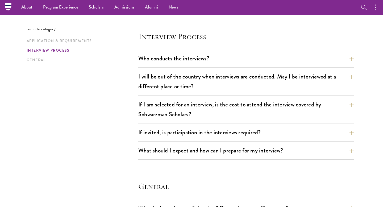
scroll to position [588, 0]
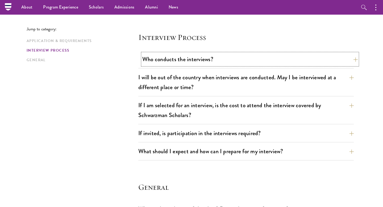
click at [268, 62] on button "Who conducts the interviews?" at bounding box center [249, 59] width 215 height 12
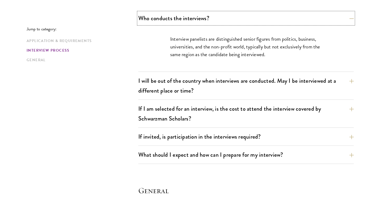
scroll to position [647, 0]
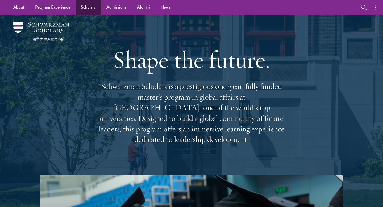
click at [90, 9] on link "Scholars" at bounding box center [89, 7] width 26 height 15
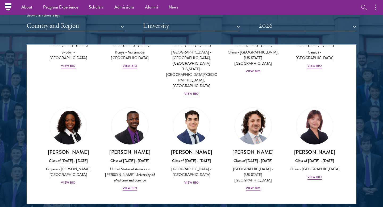
scroll to position [894, 0]
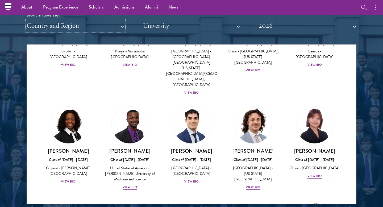
click at [94, 23] on button "Country and Region" at bounding box center [76, 25] width 98 height 11
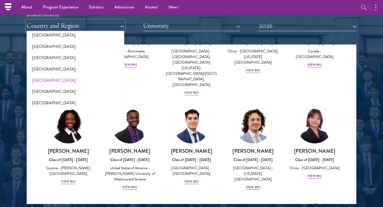
scroll to position [1104, 0]
click at [58, 57] on button "[GEOGRAPHIC_DATA]" at bounding box center [75, 58] width 94 height 11
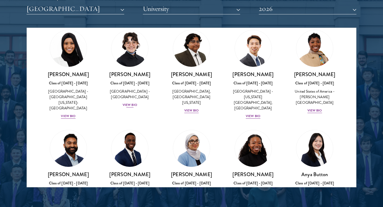
scroll to position [19, 0]
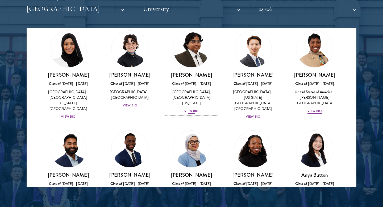
click at [196, 109] on div "View Bio" at bounding box center [191, 111] width 15 height 5
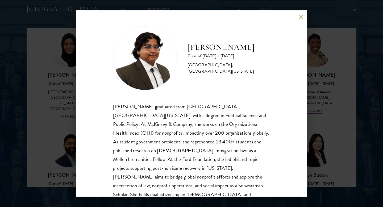
scroll to position [9, 0]
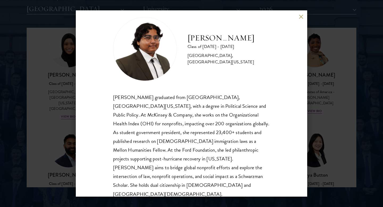
click at [312, 101] on div "[PERSON_NAME] Class of [DATE] - [DATE] [GEOGRAPHIC_DATA] - [GEOGRAPHIC_DATA], […" at bounding box center [191, 103] width 383 height 207
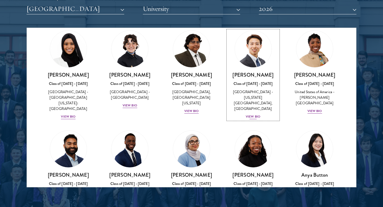
click at [257, 108] on div "[PERSON_NAME] Class of [DATE] - [DATE] [GEOGRAPHIC_DATA] - [US_STATE][GEOGRAPHI…" at bounding box center [253, 96] width 51 height 48
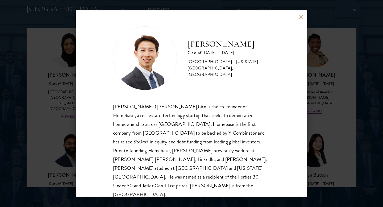
click at [291, 104] on div "[PERSON_NAME] Class of [DATE] - [DATE] [GEOGRAPHIC_DATA] - [US_STATE][GEOGRAPHI…" at bounding box center [191, 103] width 231 height 186
click at [323, 110] on div "[PERSON_NAME] Class of [DATE] - [DATE] [GEOGRAPHIC_DATA] - [US_STATE][GEOGRAPHI…" at bounding box center [191, 103] width 383 height 207
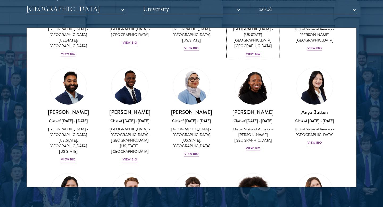
scroll to position [83, 0]
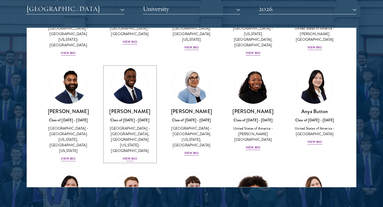
click at [131, 142] on div "[PERSON_NAME] Class of [DATE] - [DATE] [GEOGRAPHIC_DATA] - [GEOGRAPHIC_DATA], […" at bounding box center [130, 135] width 51 height 54
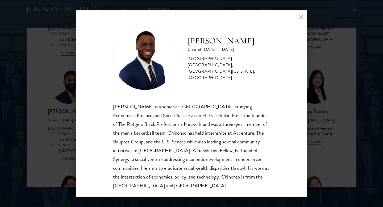
scroll to position [9, 0]
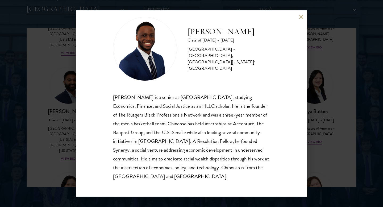
click at [331, 135] on div "[PERSON_NAME] Class of [DATE] - [DATE] [GEOGRAPHIC_DATA] - [GEOGRAPHIC_DATA], […" at bounding box center [191, 103] width 383 height 207
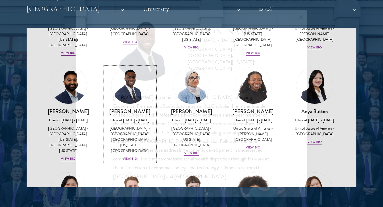
scroll to position [46, 0]
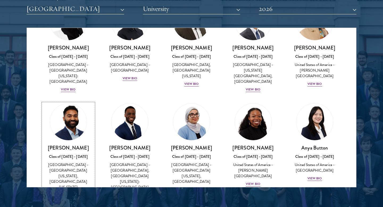
click at [64, 174] on div "[PERSON_NAME] Class of [DATE] - [DATE] [GEOGRAPHIC_DATA] - [GEOGRAPHIC_DATA][US…" at bounding box center [68, 171] width 51 height 54
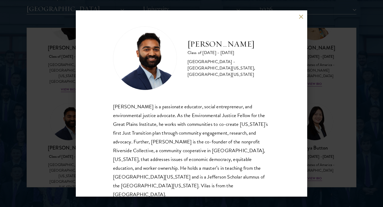
scroll to position [9, 0]
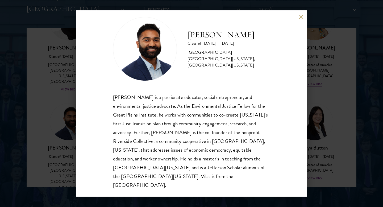
click at [7, 145] on div "[PERSON_NAME] Class of [DATE] - [DATE] [GEOGRAPHIC_DATA] - [GEOGRAPHIC_DATA][US…" at bounding box center [191, 103] width 383 height 207
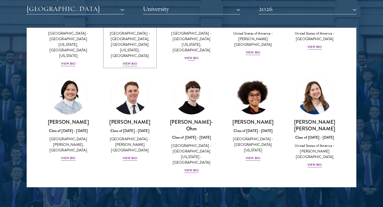
scroll to position [178, 0]
click at [131, 155] on div "View Bio" at bounding box center [130, 157] width 15 height 5
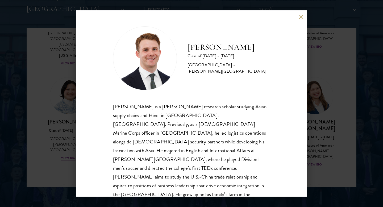
click at [313, 130] on div "[PERSON_NAME] Class of [DATE] - [DATE] [GEOGRAPHIC_DATA] - [PERSON_NAME][GEOGRA…" at bounding box center [191, 103] width 383 height 207
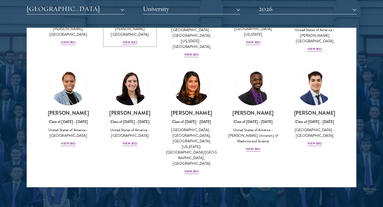
scroll to position [293, 0]
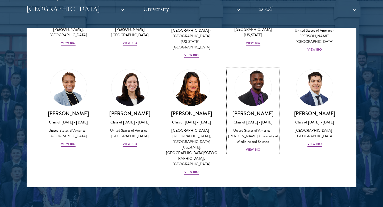
click at [251, 147] on div "View Bio" at bounding box center [253, 149] width 15 height 5
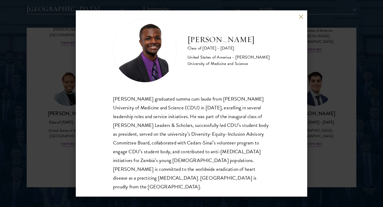
scroll to position [9, 0]
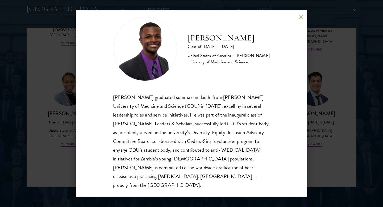
click at [322, 138] on div "[PERSON_NAME] Class of [DATE] - [DATE] [GEOGRAPHIC_DATA] - [PERSON_NAME] Univer…" at bounding box center [191, 103] width 383 height 207
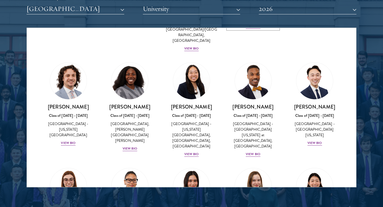
scroll to position [417, 0]
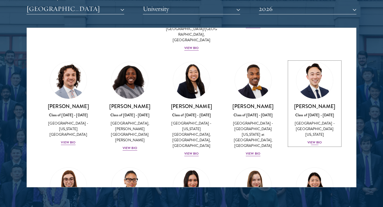
click at [309, 140] on div "View Bio" at bounding box center [314, 142] width 15 height 5
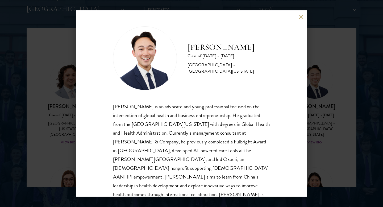
scroll to position [9, 0]
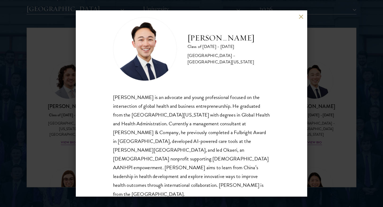
click at [315, 138] on div "[PERSON_NAME] Class of [DATE] - [DATE] [GEOGRAPHIC_DATA] - [GEOGRAPHIC_DATA][US…" at bounding box center [191, 103] width 383 height 207
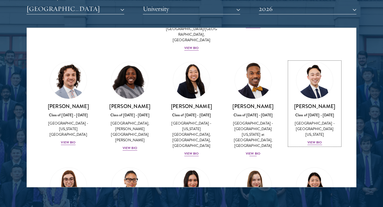
scroll to position [376, 0]
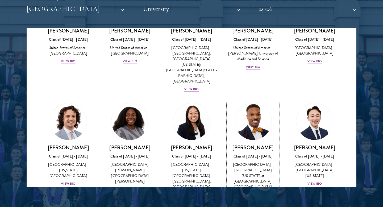
click at [249, 162] on div "[GEOGRAPHIC_DATA] - [GEOGRAPHIC_DATA][US_STATE] at [GEOGRAPHIC_DATA], [GEOGRAPH…" at bounding box center [253, 176] width 51 height 28
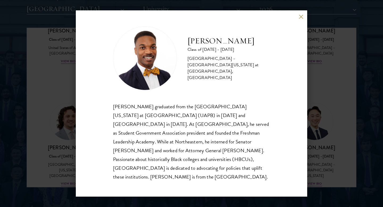
click at [328, 147] on div "[PERSON_NAME] Class of [DATE] - [DATE] [GEOGRAPHIC_DATA] - [GEOGRAPHIC_DATA][US…" at bounding box center [191, 103] width 383 height 207
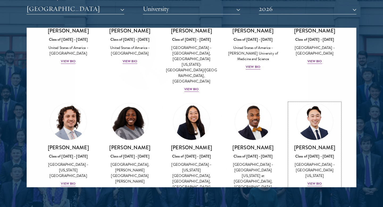
scroll to position [378, 0]
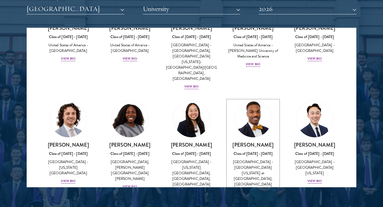
click at [249, 159] on div "[GEOGRAPHIC_DATA] - [GEOGRAPHIC_DATA][US_STATE] at [GEOGRAPHIC_DATA], [GEOGRAPH…" at bounding box center [253, 173] width 51 height 28
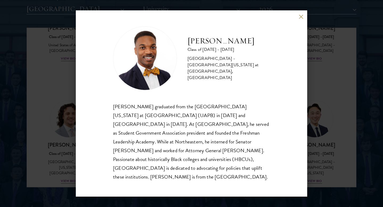
click at [338, 124] on div "[PERSON_NAME] Class of [DATE] - [DATE] [GEOGRAPHIC_DATA] - [GEOGRAPHIC_DATA][US…" at bounding box center [191, 103] width 383 height 207
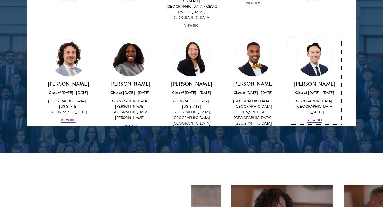
scroll to position [752, 0]
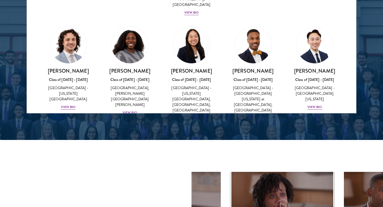
click at [328, 207] on div at bounding box center [282, 206] width 102 height 68
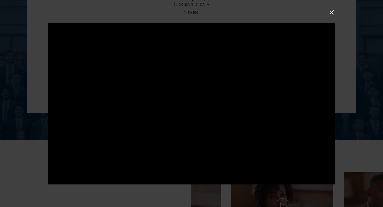
click at [329, 13] on button at bounding box center [331, 12] width 7 height 7
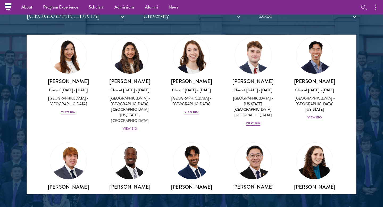
scroll to position [646, 0]
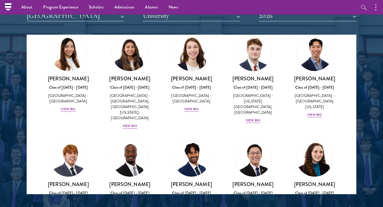
click at [183, 168] on div "Sanjeev Musuvathy Class of 2025 - 2026 United States of America - University of…" at bounding box center [192, 184] width 62 height 100
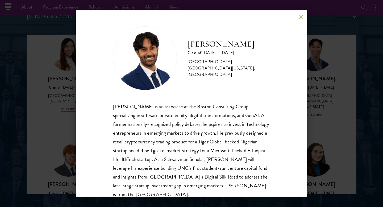
click at [305, 144] on div "Sanjeev Musuvathy Class of 2025 - 2026 United States of America - University of…" at bounding box center [191, 103] width 231 height 186
click at [327, 155] on div "Sanjeev Musuvathy Class of 2025 - 2026 United States of America - University of…" at bounding box center [191, 103] width 383 height 207
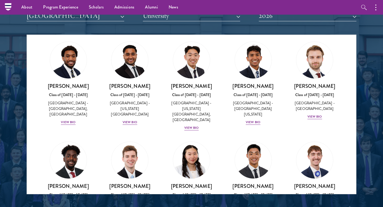
scroll to position [1012, 0]
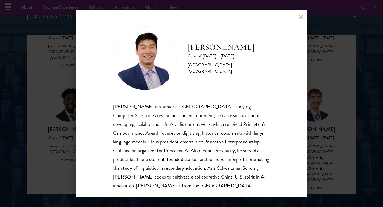
click at [323, 154] on div "James Zhang Class of 2025 - 2026 United States of America - Princeton Universit…" at bounding box center [191, 103] width 383 height 207
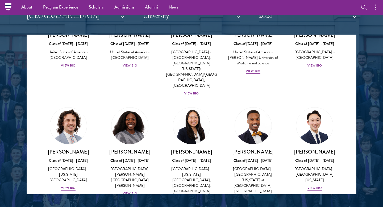
scroll to position [1012, 0]
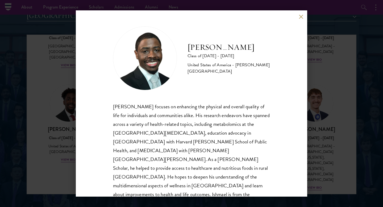
click at [304, 141] on div "Ishmael Williams Class of 2025 - 2026 United States of America - Howard Univers…" at bounding box center [191, 103] width 231 height 186
click at [69, 173] on div "Ishmael Williams Class of 2025 - 2026 United States of America - Howard Univers…" at bounding box center [191, 103] width 383 height 207
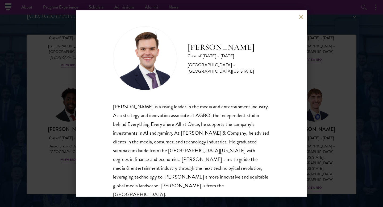
click at [334, 147] on div "Garrett Williams Class of 2025 - 2026 United States of America - University of …" at bounding box center [191, 103] width 383 height 207
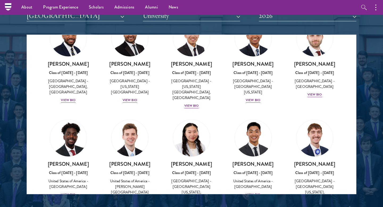
scroll to position [971, 0]
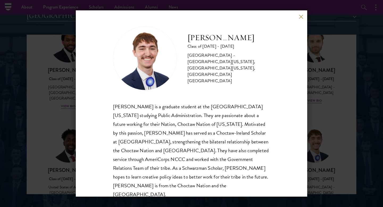
click at [322, 127] on div "Austin West Class of 2025 - 2026 United States of America - University of Centr…" at bounding box center [191, 103] width 383 height 207
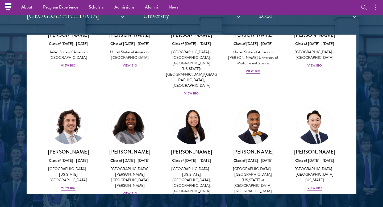
scroll to position [996, 0]
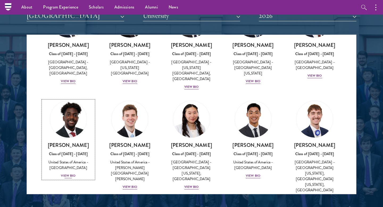
click at [66, 173] on div "View Bio" at bounding box center [68, 175] width 15 height 5
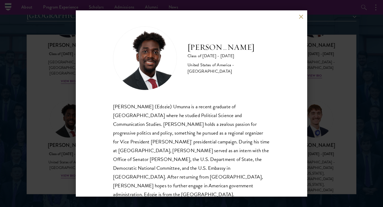
click at [62, 117] on div "Edozie Umunna Class of 2025 - 2026 United States of America - American Universi…" at bounding box center [191, 103] width 383 height 207
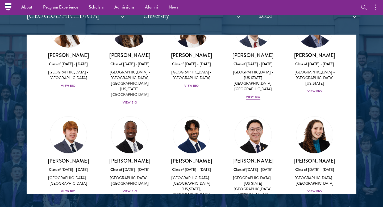
scroll to position [664, 0]
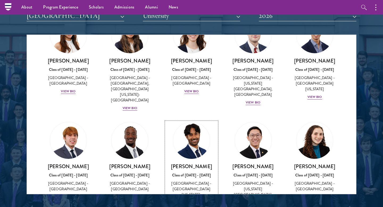
click at [189, 206] on div "View Bio" at bounding box center [191, 208] width 15 height 5
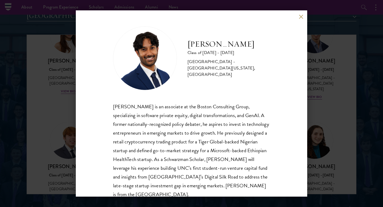
click at [79, 161] on div "Sanjeev Musuvathy Class of 2025 - 2026 United States of America - University of…" at bounding box center [191, 103] width 231 height 186
click at [59, 151] on div "Sanjeev Musuvathy Class of 2025 - 2026 United States of America - University of…" at bounding box center [191, 103] width 383 height 207
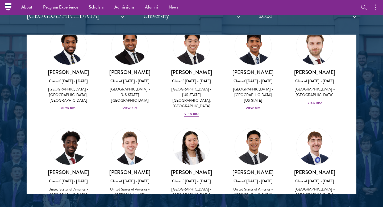
scroll to position [966, 0]
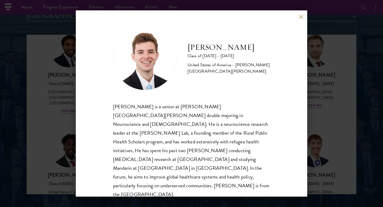
click at [73, 130] on div "Zach Valentine Class of 2025 - 2026 United States of America - Brigham Young Un…" at bounding box center [191, 103] width 383 height 207
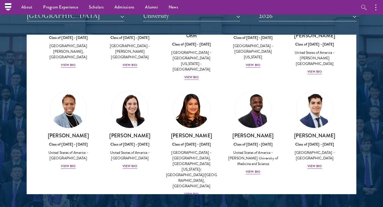
scroll to position [276, 0]
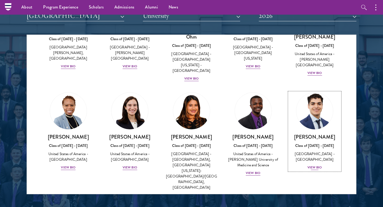
click at [311, 165] on div "View Bio" at bounding box center [314, 167] width 15 height 5
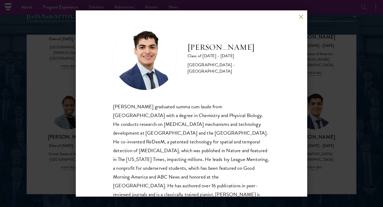
click at [311, 143] on div "[PERSON_NAME] Class of [DATE] - [DATE] [GEOGRAPHIC_DATA] - [GEOGRAPHIC_DATA] [P…" at bounding box center [191, 103] width 383 height 207
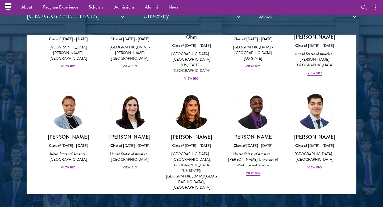
scroll to position [378, 0]
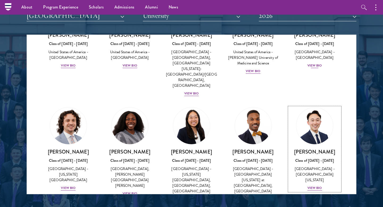
click at [311, 148] on div "[PERSON_NAME] Class of [DATE] - [DATE] [GEOGRAPHIC_DATA] - [GEOGRAPHIC_DATA][US…" at bounding box center [314, 169] width 51 height 43
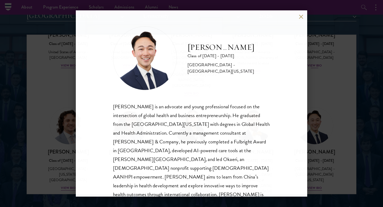
click at [311, 143] on div "[PERSON_NAME] Class of [DATE] - [DATE] [GEOGRAPHIC_DATA] - [GEOGRAPHIC_DATA][US…" at bounding box center [191, 103] width 383 height 207
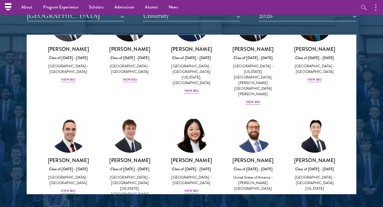
scroll to position [781, 0]
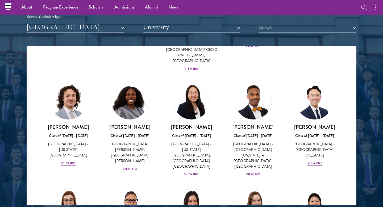
scroll to position [417, 0]
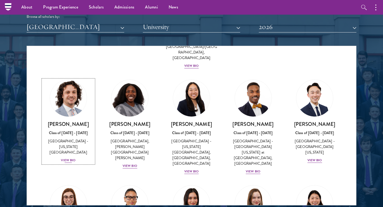
click at [67, 158] on div "View Bio" at bounding box center [68, 160] width 15 height 5
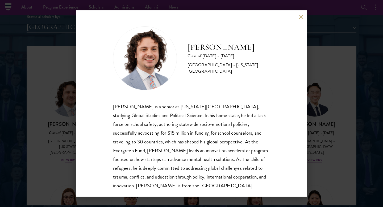
click at [67, 118] on div "[PERSON_NAME] Class of [DATE] - [DATE] [GEOGRAPHIC_DATA] - [US_STATE][GEOGRAPHI…" at bounding box center [191, 103] width 383 height 207
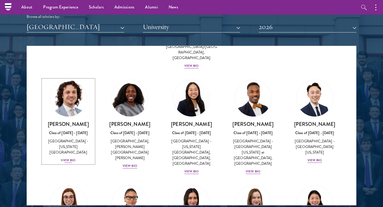
scroll to position [416, 0]
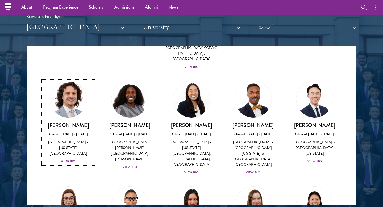
click at [68, 159] on div "View Bio" at bounding box center [68, 161] width 15 height 5
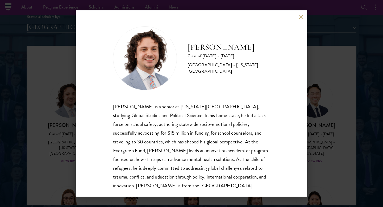
click at [61, 124] on div "[PERSON_NAME] Class of [DATE] - [DATE] [GEOGRAPHIC_DATA] - [US_STATE][GEOGRAPHI…" at bounding box center [191, 103] width 383 height 207
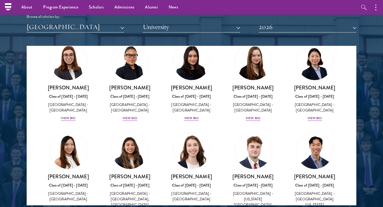
scroll to position [560, 0]
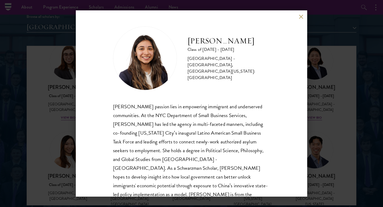
click at [63, 164] on div "[PERSON_NAME] Class of [DATE] - [DATE] [GEOGRAPHIC_DATA] - [GEOGRAPHIC_DATA], […" at bounding box center [191, 103] width 383 height 207
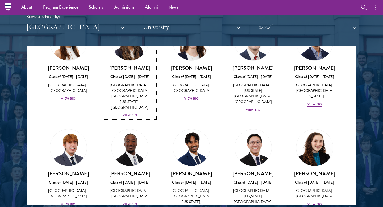
scroll to position [683, 0]
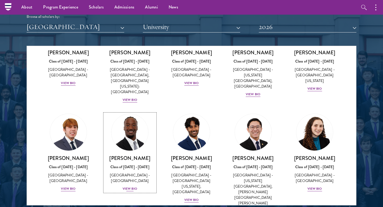
click at [132, 186] on div "View Bio" at bounding box center [130, 188] width 15 height 5
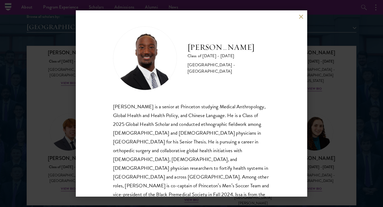
click at [68, 132] on div "Issa Mudashiru Class of 2025 - 2026 United States of America - Princeton Univer…" at bounding box center [191, 103] width 383 height 207
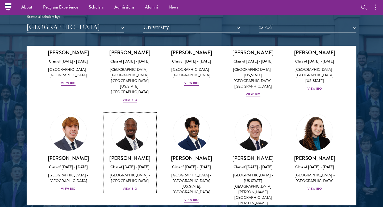
scroll to position [613, 0]
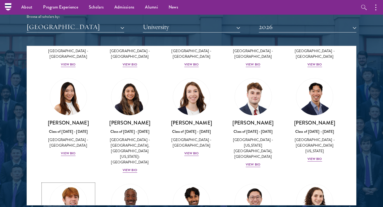
click at [70, 182] on img at bounding box center [68, 202] width 40 height 40
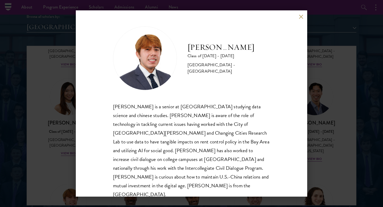
click at [80, 152] on div "Bryan Monge Serrano Class of 2025 - 2026 United States of America - Stanford Un…" at bounding box center [191, 103] width 231 height 186
click at [46, 132] on div "Bryan Monge Serrano Class of 2025 - 2026 United States of America - Stanford Un…" at bounding box center [191, 103] width 383 height 207
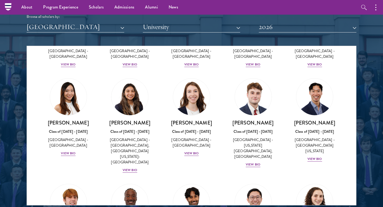
click at [290, 33] on div "Scholar Directory Congratulations and welcome to the Schwarzman Scholars Class …" at bounding box center [192, 70] width 330 height 271
click at [287, 28] on button "2026" at bounding box center [308, 27] width 98 height 11
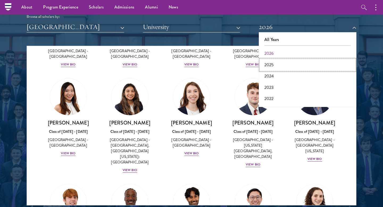
click at [274, 62] on button "2025" at bounding box center [307, 64] width 94 height 11
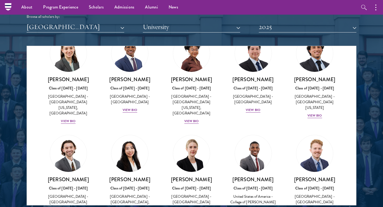
scroll to position [34, 0]
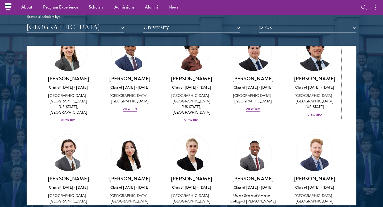
click at [311, 112] on div "View Bio" at bounding box center [314, 114] width 15 height 5
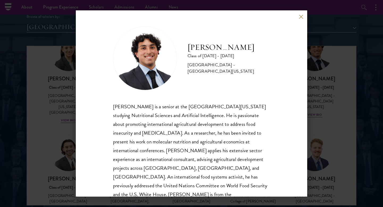
click at [313, 141] on div "Nicholas Blumenthal Class of 2024 - 2025 United States of America - University …" at bounding box center [191, 103] width 383 height 207
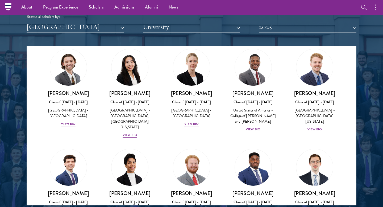
scroll to position [119, 0]
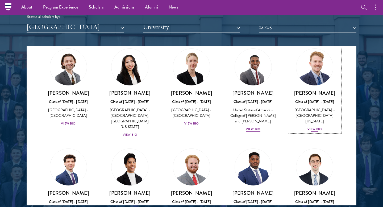
click at [310, 127] on div "View Bio" at bounding box center [314, 129] width 15 height 5
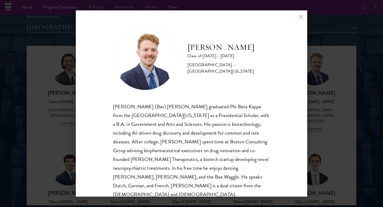
click at [313, 123] on div "Sebastian De Beurs Class of 2024 - 2025 United States of America - University o…" at bounding box center [191, 103] width 383 height 207
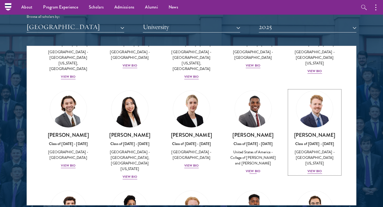
scroll to position [79, 0]
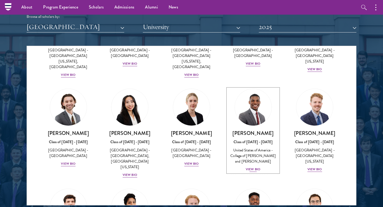
click at [253, 167] on div "View Bio" at bounding box center [253, 169] width 15 height 5
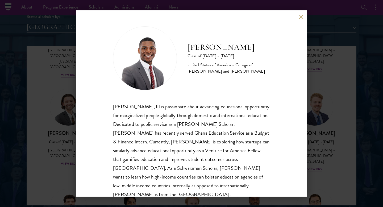
click at [319, 158] on div "Alton Coston Class of 2024 - 2025 United States of America - College of William…" at bounding box center [191, 103] width 383 height 207
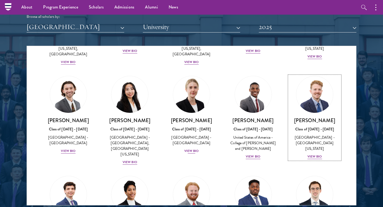
scroll to position [92, 0]
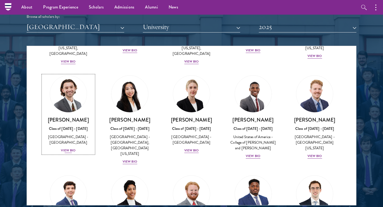
click at [70, 148] on div "View Bio" at bounding box center [68, 150] width 15 height 5
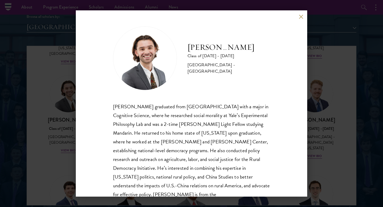
click at [61, 144] on div "Brendan Campbell Class of 2024 - 2025 United States of America - Yale Universit…" at bounding box center [191, 103] width 383 height 207
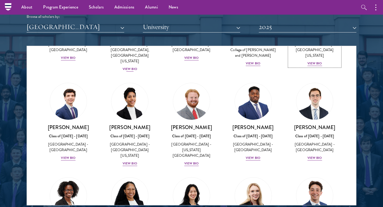
scroll to position [185, 0]
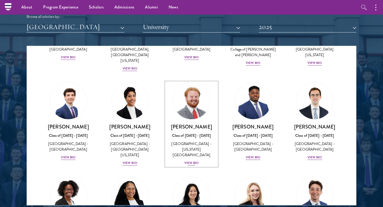
click at [190, 160] on div "View Bio" at bounding box center [191, 162] width 15 height 5
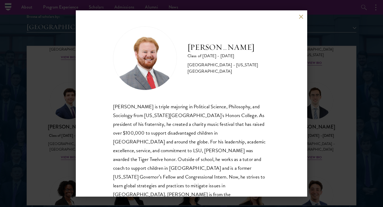
click at [345, 144] on div "Harper Doerr Class of 2024 - 2025 United States of America - Louisiana State Un…" at bounding box center [191, 103] width 383 height 207
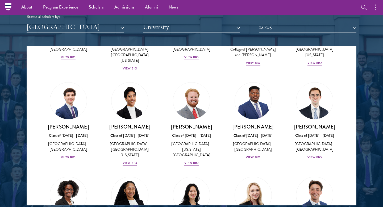
scroll to position [170, 0]
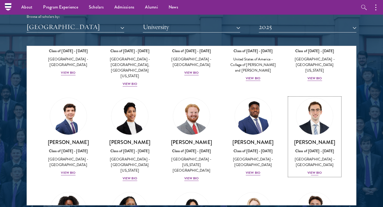
click at [314, 170] on div "View Bio" at bounding box center [314, 172] width 15 height 5
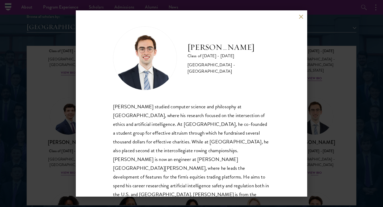
click at [314, 162] on div "David Gantt Class of 2024 - 2025 United States of America - Tufts University Da…" at bounding box center [191, 103] width 383 height 207
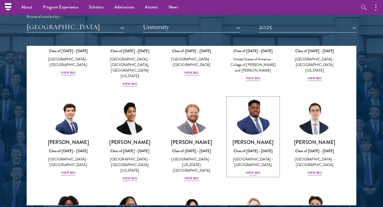
click at [259, 170] on div "View Bio" at bounding box center [253, 172] width 15 height 5
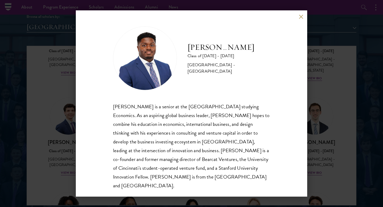
click at [337, 156] on div "Lance Entsuah Class of 2024 - 2025 United States of America - University of Cin…" at bounding box center [191, 103] width 383 height 207
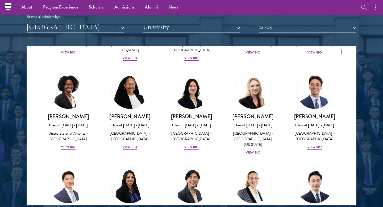
scroll to position [294, 0]
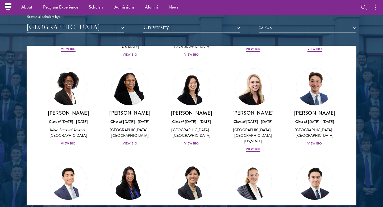
click at [318, 130] on div "Thomas Hughes Class of 2024 - 2025 United States of America - Princeton Univers…" at bounding box center [315, 107] width 62 height 89
click at [317, 141] on div "View Bio" at bounding box center [314, 143] width 15 height 5
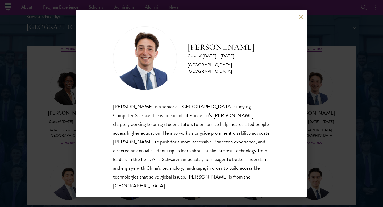
click at [341, 129] on div "Thomas Hughes Class of 2024 - 2025 United States of America - Princeton Univers…" at bounding box center [191, 103] width 383 height 207
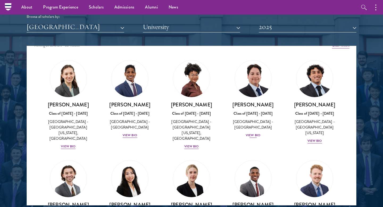
scroll to position [264, 0]
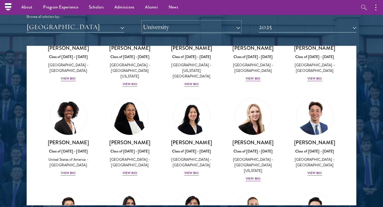
click at [195, 28] on button "University" at bounding box center [192, 27] width 98 height 11
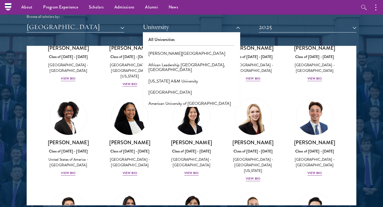
click at [128, 36] on div "Scholar Directory Congratulations and welcome to the Schwarzman Scholars Class …" at bounding box center [192, 70] width 330 height 271
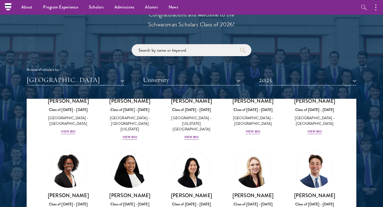
scroll to position [590, 0]
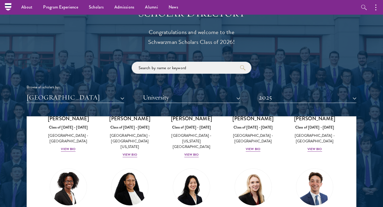
click at [158, 66] on input "search" at bounding box center [192, 68] width 120 height 12
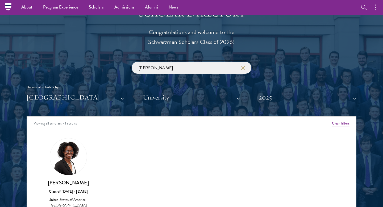
scroll to position [576, 0]
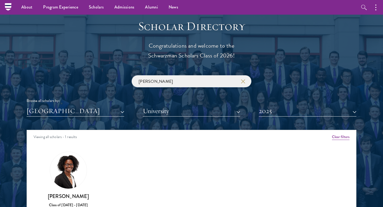
click button "submit" at bounding box center [0, 0] width 0 height 0
click at [164, 80] on input "lee" at bounding box center [192, 81] width 120 height 12
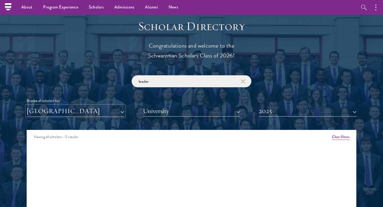
click at [104, 111] on button "[GEOGRAPHIC_DATA]" at bounding box center [76, 111] width 98 height 11
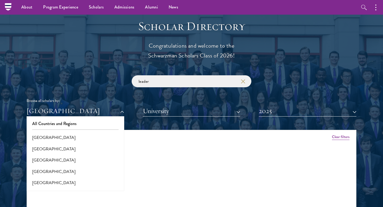
click at [156, 121] on div "Scholar Directory Congratulations and welcome to the Schwarzman Scholars Class …" at bounding box center [192, 154] width 330 height 271
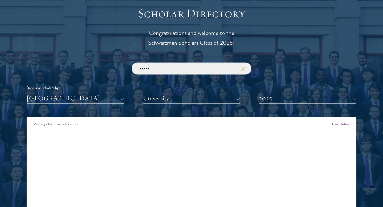
scroll to position [589, 0]
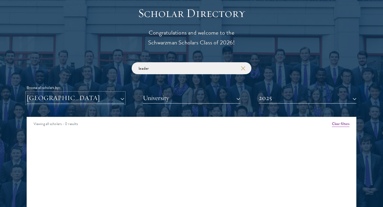
click at [118, 98] on button "[GEOGRAPHIC_DATA]" at bounding box center [76, 98] width 98 height 11
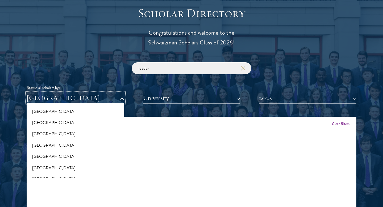
scroll to position [156, 0]
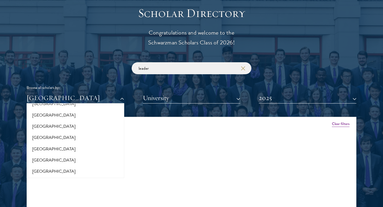
click at [139, 103] on div "United States of America All Countries and Regions Afghanistan Antigua and Barb…" at bounding box center [192, 98] width 330 height 11
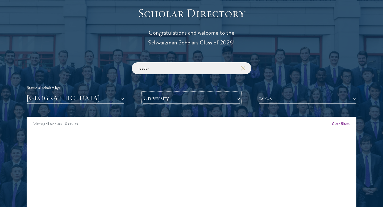
click at [154, 103] on button "University" at bounding box center [192, 98] width 98 height 11
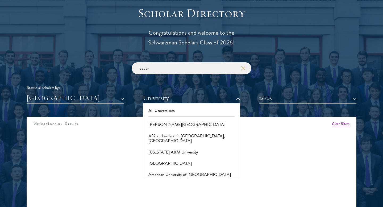
click at [252, 110] on div "Scholar Directory Congratulations and welcome to the Schwarzman Scholars Class …" at bounding box center [192, 141] width 330 height 271
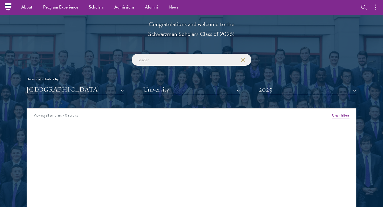
scroll to position [580, 0]
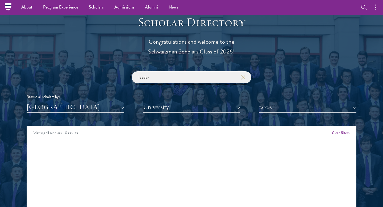
click at [155, 75] on input "leader" at bounding box center [192, 77] width 120 height 12
type input "l"
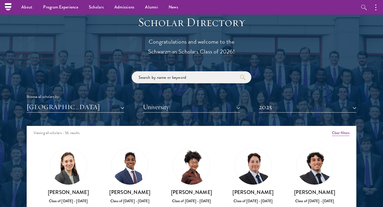
click at [138, 108] on div "United States of America All Countries and Regions Afghanistan Antigua and Barb…" at bounding box center [192, 107] width 330 height 11
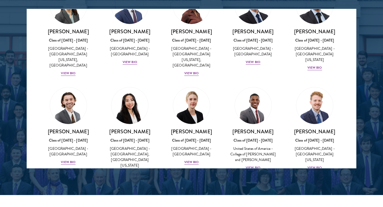
scroll to position [698, 0]
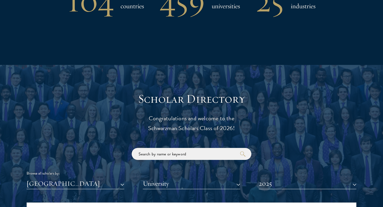
scroll to position [605, 0]
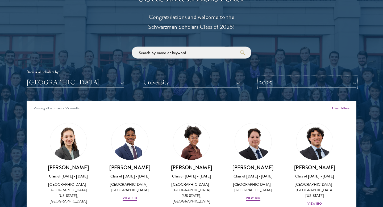
click at [330, 83] on button "2025" at bounding box center [308, 82] width 98 height 11
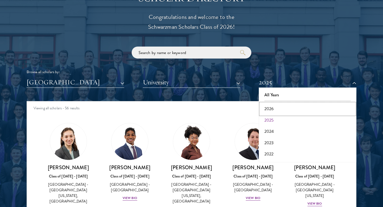
click at [290, 105] on button "2026" at bounding box center [307, 108] width 94 height 11
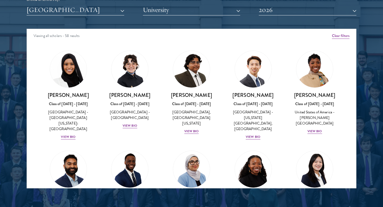
scroll to position [684, 0]
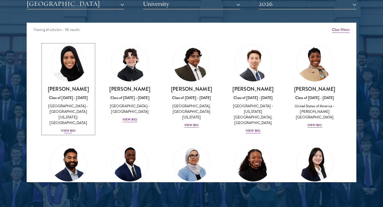
click at [73, 121] on div "[PERSON_NAME] Class of [DATE] - [DATE] [GEOGRAPHIC_DATA] - [GEOGRAPHIC_DATA][US…" at bounding box center [68, 110] width 51 height 48
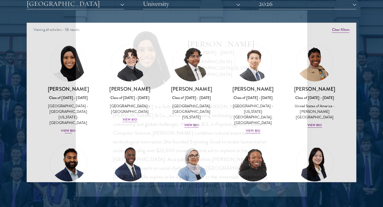
scroll to position [437, 0]
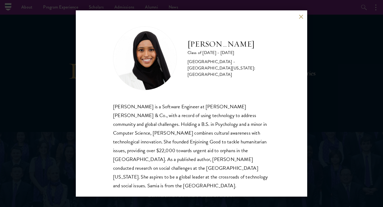
click at [75, 126] on div "[PERSON_NAME] Class of [DATE] - [DATE] [GEOGRAPHIC_DATA] - [GEOGRAPHIC_DATA][US…" at bounding box center [191, 103] width 383 height 207
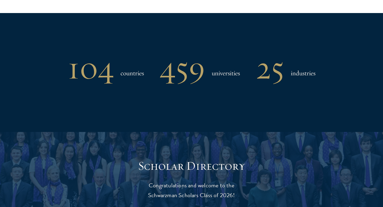
scroll to position [666, 0]
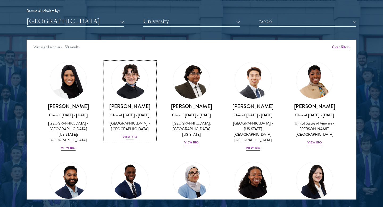
click at [130, 130] on div "[GEOGRAPHIC_DATA] - [GEOGRAPHIC_DATA]" at bounding box center [130, 125] width 51 height 11
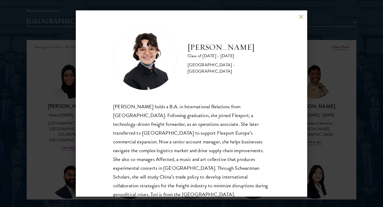
click at [70, 127] on div "[PERSON_NAME] Class of [DATE] - [DATE] [GEOGRAPHIC_DATA] - [GEOGRAPHIC_DATA] [P…" at bounding box center [191, 103] width 383 height 207
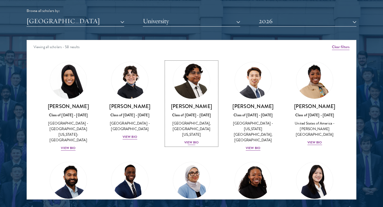
click at [184, 128] on div "[GEOGRAPHIC_DATA], [GEOGRAPHIC_DATA][US_STATE]" at bounding box center [191, 128] width 51 height 17
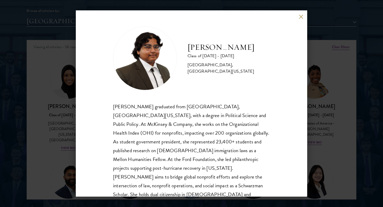
click at [70, 136] on div "[PERSON_NAME] Class of [DATE] - [DATE] [GEOGRAPHIC_DATA] - [GEOGRAPHIC_DATA], […" at bounding box center [191, 103] width 383 height 207
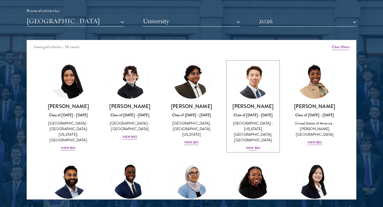
click at [263, 114] on div "Class of [DATE] - [DATE]" at bounding box center [253, 115] width 51 height 6
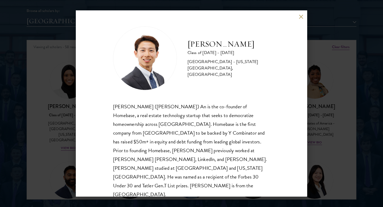
click at [329, 114] on div "[PERSON_NAME] Class of [DATE] - [DATE] [GEOGRAPHIC_DATA] - [US_STATE][GEOGRAPHI…" at bounding box center [191, 103] width 383 height 207
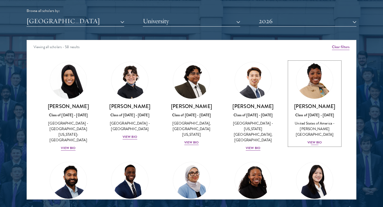
click at [307, 114] on div "Class of [DATE] - [DATE]" at bounding box center [314, 115] width 51 height 6
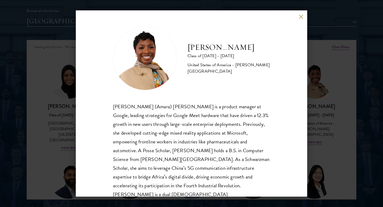
click at [313, 123] on div "[PERSON_NAME] Class of [DATE] - [DATE] [GEOGRAPHIC_DATA] - [PERSON_NAME][GEOGRA…" at bounding box center [191, 103] width 383 height 207
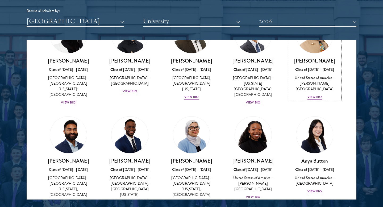
scroll to position [54, 0]
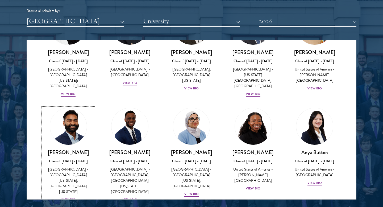
click at [72, 137] on img at bounding box center [68, 126] width 40 height 40
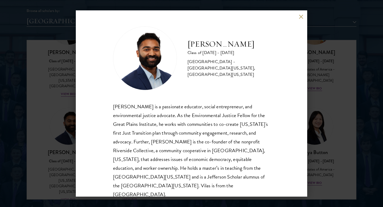
click at [61, 136] on div "[PERSON_NAME] Class of [DATE] - [DATE] [GEOGRAPHIC_DATA] - [GEOGRAPHIC_DATA][US…" at bounding box center [191, 103] width 383 height 207
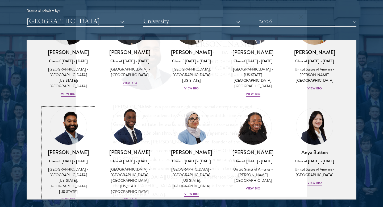
scroll to position [41, 0]
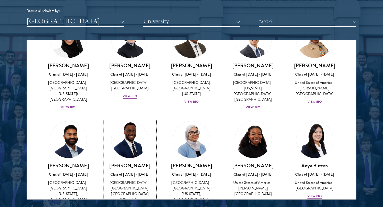
click at [116, 138] on img at bounding box center [130, 139] width 40 height 40
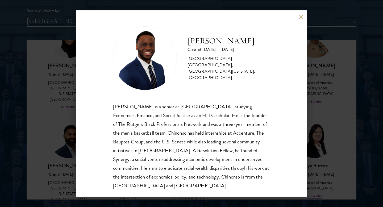
drag, startPoint x: 51, startPoint y: 145, endPoint x: 112, endPoint y: 145, distance: 61.4
click at [51, 145] on div "[PERSON_NAME] Class of [DATE] - [DATE] [GEOGRAPHIC_DATA] - [GEOGRAPHIC_DATA], […" at bounding box center [191, 103] width 383 height 207
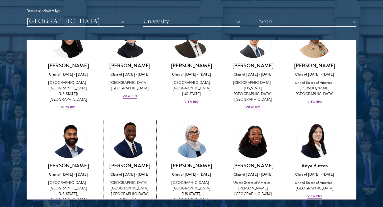
scroll to position [46, 0]
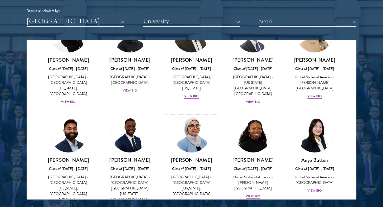
click at [186, 148] on link "[PERSON_NAME] Class of [DATE] - [DATE] [GEOGRAPHIC_DATA] - [GEOGRAPHIC_DATA][US…" at bounding box center [191, 159] width 51 height 89
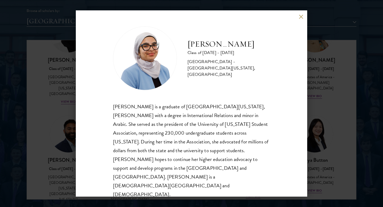
click at [58, 140] on div "[PERSON_NAME] Class of [DATE] - [DATE] [GEOGRAPHIC_DATA] - [GEOGRAPHIC_DATA][US…" at bounding box center [191, 103] width 383 height 207
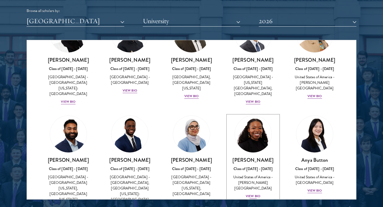
click at [250, 142] on img at bounding box center [253, 134] width 40 height 40
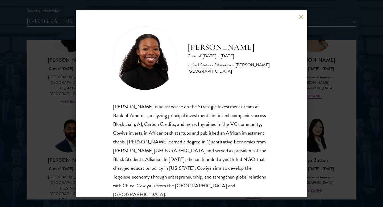
click at [301, 143] on div "[PERSON_NAME] Class of [DATE] - [DATE] [GEOGRAPHIC_DATA] - [PERSON_NAME][GEOGRA…" at bounding box center [191, 103] width 231 height 186
click at [312, 145] on div "[PERSON_NAME] Class of [DATE] - [DATE] [GEOGRAPHIC_DATA] - [PERSON_NAME][GEOGRA…" at bounding box center [191, 103] width 383 height 207
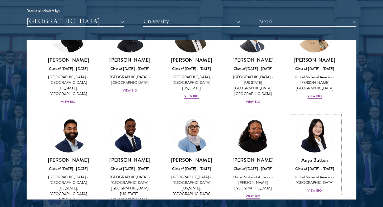
click at [321, 145] on img at bounding box center [314, 134] width 37 height 37
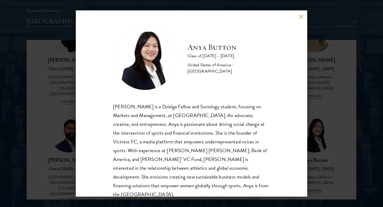
click at [317, 144] on div "Anya Button Class of [DATE] - [DATE] [GEOGRAPHIC_DATA] - [GEOGRAPHIC_DATA] [PER…" at bounding box center [191, 103] width 383 height 207
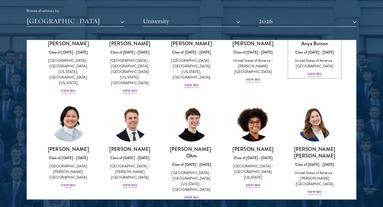
scroll to position [170, 0]
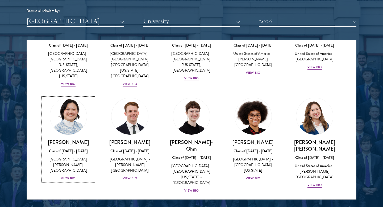
click at [69, 123] on div at bounding box center [68, 116] width 37 height 37
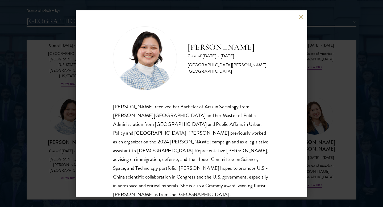
click at [69, 123] on div "[PERSON_NAME] Class of [DATE] - [DATE] [GEOGRAPHIC_DATA] - [PERSON_NAME][GEOGRA…" at bounding box center [191, 103] width 383 height 207
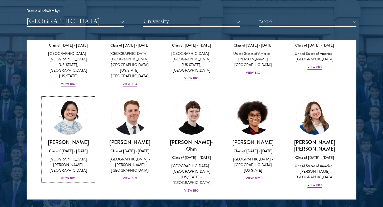
scroll to position [178, 0]
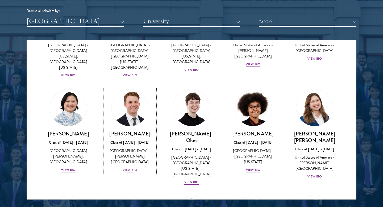
click at [123, 130] on h3 "[PERSON_NAME]" at bounding box center [130, 133] width 51 height 7
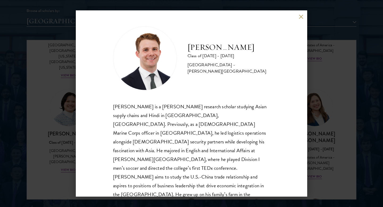
click at [51, 123] on div "[PERSON_NAME] Class of [DATE] - [DATE] [GEOGRAPHIC_DATA] - [PERSON_NAME][GEOGRA…" at bounding box center [191, 103] width 383 height 207
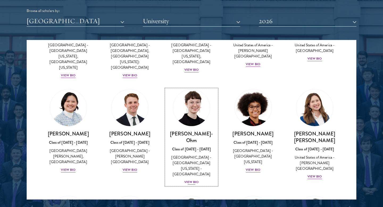
click at [195, 118] on link "[PERSON_NAME]-Ohm Class of [DATE] - [DATE] [GEOGRAPHIC_DATA] - [GEOGRAPHIC_DATA…" at bounding box center [191, 137] width 51 height 96
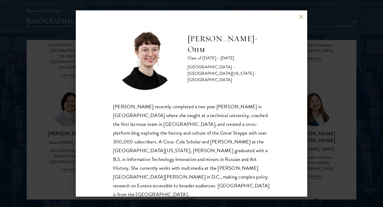
click at [55, 111] on div "[PERSON_NAME]-Ohm Class of [DATE] - [DATE] [GEOGRAPHIC_DATA] - [GEOGRAPHIC_DATA…" at bounding box center [191, 103] width 383 height 207
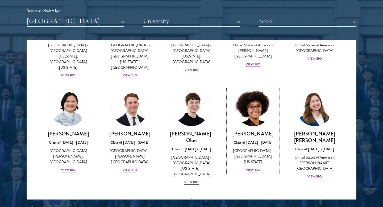
click at [255, 108] on img at bounding box center [253, 108] width 40 height 40
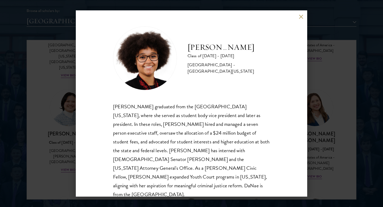
click at [315, 111] on div "[PERSON_NAME] Class of [DATE] - [DATE] [GEOGRAPHIC_DATA] - [GEOGRAPHIC_DATA][US…" at bounding box center [191, 103] width 383 height 207
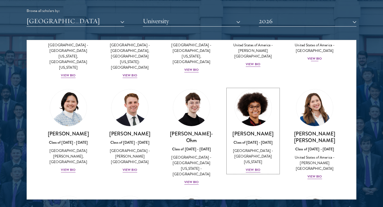
scroll to position [178, 0]
click at [315, 130] on h3 "[PERSON_NAME] [PERSON_NAME]" at bounding box center [314, 136] width 51 height 13
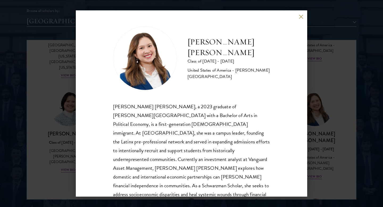
scroll to position [18, 0]
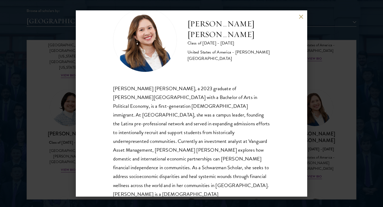
click at [353, 130] on div "[PERSON_NAME] [PERSON_NAME] Class of [DATE] - [DATE] [GEOGRAPHIC_DATA] - [PERSO…" at bounding box center [191, 103] width 383 height 207
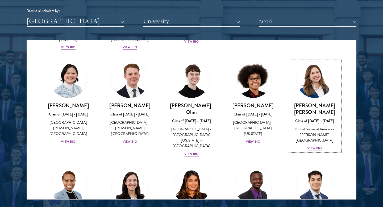
scroll to position [255, 0]
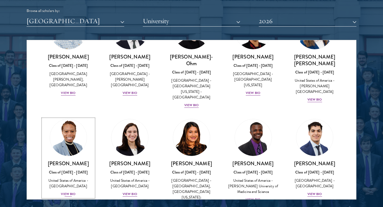
click at [70, 160] on div "[PERSON_NAME] Class of [DATE] - [DATE] [GEOGRAPHIC_DATA] - [GEOGRAPHIC_DATA] Vi…" at bounding box center [68, 178] width 51 height 37
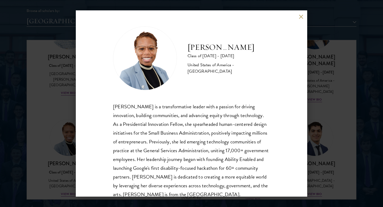
scroll to position [18, 0]
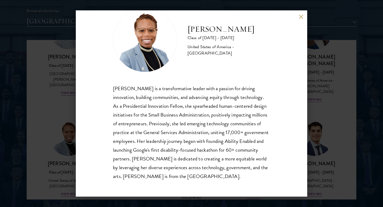
click at [59, 152] on div "[PERSON_NAME] Class of [DATE] - [DATE] [GEOGRAPHIC_DATA] - [GEOGRAPHIC_DATA] [P…" at bounding box center [191, 103] width 383 height 207
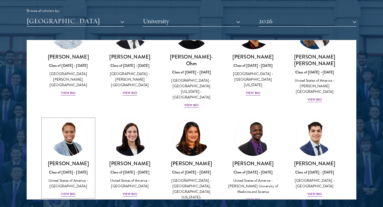
scroll to position [230, 0]
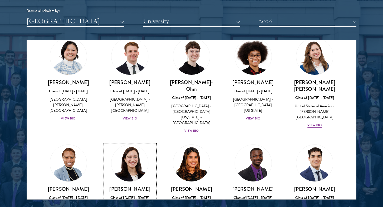
click at [122, 146] on img at bounding box center [130, 163] width 40 height 40
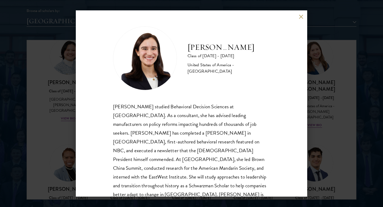
click at [60, 132] on div "[PERSON_NAME] Class of [DATE] - [DATE] [GEOGRAPHIC_DATA] - [GEOGRAPHIC_DATA] [P…" at bounding box center [191, 103] width 383 height 207
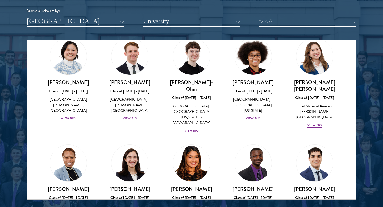
click at [206, 147] on img at bounding box center [191, 163] width 40 height 40
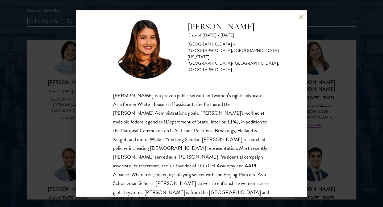
scroll to position [18, 0]
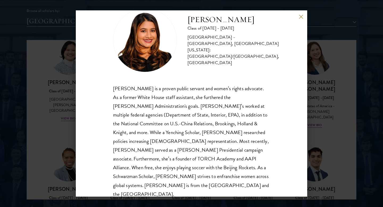
click at [25, 149] on div "[PERSON_NAME] Class of [DATE] - [DATE] [GEOGRAPHIC_DATA] - [GEOGRAPHIC_DATA], […" at bounding box center [191, 103] width 383 height 207
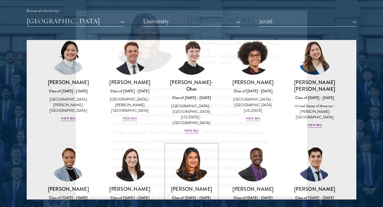
scroll to position [246, 0]
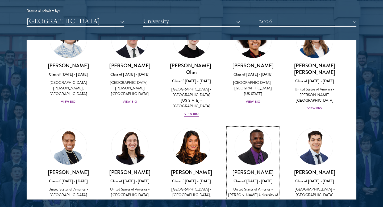
click at [253, 132] on img at bounding box center [253, 146] width 40 height 40
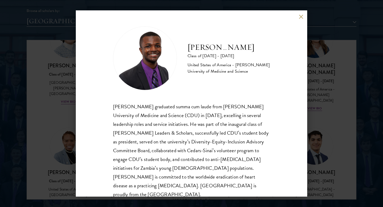
click at [338, 112] on div "[PERSON_NAME] Class of [DATE] - [DATE] [GEOGRAPHIC_DATA] - [PERSON_NAME] Univer…" at bounding box center [191, 103] width 383 height 207
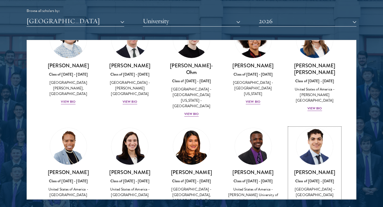
click at [304, 126] on img at bounding box center [314, 146] width 40 height 40
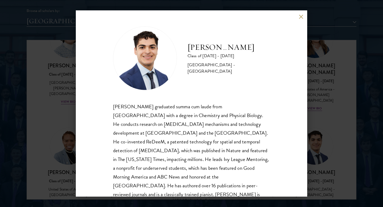
click at [351, 135] on div "[PERSON_NAME] Class of [DATE] - [DATE] [GEOGRAPHIC_DATA] - [GEOGRAPHIC_DATA] [P…" at bounding box center [191, 103] width 383 height 207
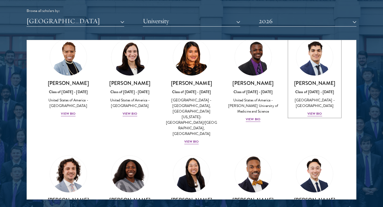
scroll to position [346, 0]
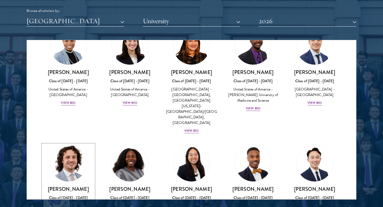
click at [78, 148] on link "[PERSON_NAME] Class of [DATE] - [DATE] [GEOGRAPHIC_DATA] - [US_STATE][GEOGRAPHI…" at bounding box center [68, 186] width 51 height 84
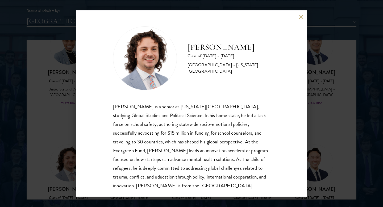
click at [45, 146] on div "[PERSON_NAME] Class of [DATE] - [DATE] [GEOGRAPHIC_DATA] - [US_STATE][GEOGRAPHI…" at bounding box center [191, 103] width 383 height 207
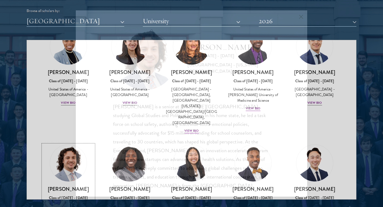
scroll to position [376, 0]
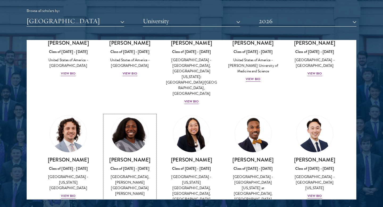
click at [118, 174] on div "[GEOGRAPHIC_DATA], [PERSON_NAME][GEOGRAPHIC_DATA][PERSON_NAME]" at bounding box center [130, 185] width 51 height 22
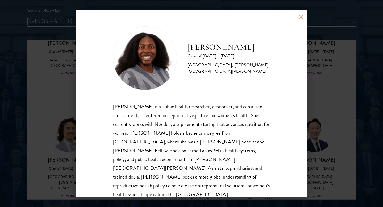
click at [47, 146] on div "[PERSON_NAME] Class of [DATE] - [DATE] [GEOGRAPHIC_DATA] - [GEOGRAPHIC_DATA], […" at bounding box center [191, 103] width 383 height 207
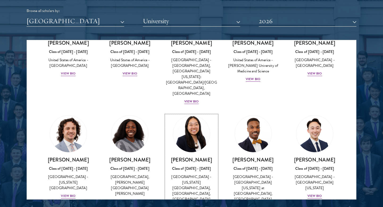
click at [185, 156] on h3 "[PERSON_NAME]" at bounding box center [191, 159] width 51 height 7
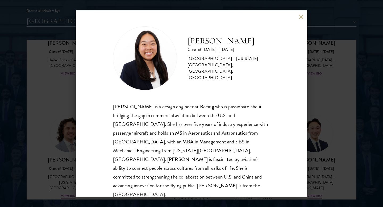
click at [65, 145] on div "[PERSON_NAME] Class of [DATE] - [DATE] [GEOGRAPHIC_DATA] - [US_STATE][GEOGRAPHI…" at bounding box center [191, 103] width 383 height 207
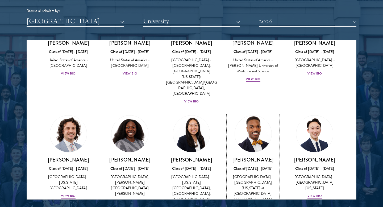
click at [233, 115] on link "[PERSON_NAME] Class of [DATE] - [DATE] [GEOGRAPHIC_DATA] - [GEOGRAPHIC_DATA][US…" at bounding box center [253, 162] width 51 height 95
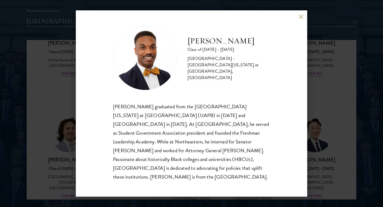
click at [64, 138] on div "[PERSON_NAME] Class of [DATE] - [DATE] [GEOGRAPHIC_DATA] - [GEOGRAPHIC_DATA][US…" at bounding box center [191, 103] width 383 height 207
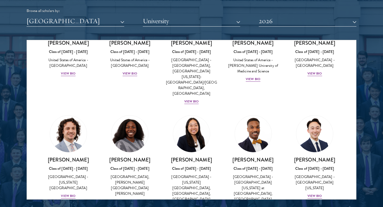
click at [328, 156] on div "[PERSON_NAME] Class of [DATE] - [DATE] [GEOGRAPHIC_DATA] - [GEOGRAPHIC_DATA][US…" at bounding box center [314, 177] width 51 height 43
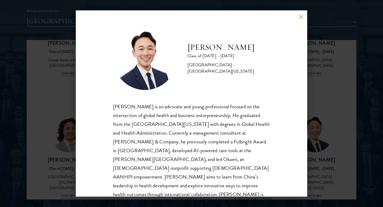
click at [328, 130] on div "[PERSON_NAME] Class of [DATE] - [DATE] [GEOGRAPHIC_DATA] - [GEOGRAPHIC_DATA][US…" at bounding box center [191, 103] width 383 height 207
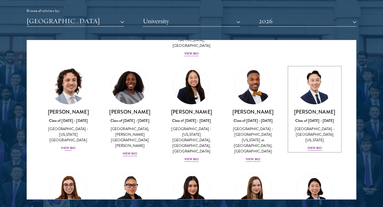
scroll to position [438, 0]
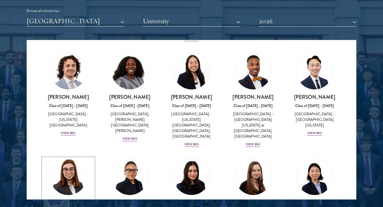
click at [64, 156] on img at bounding box center [68, 176] width 40 height 40
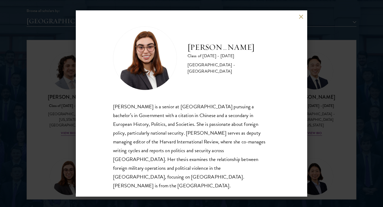
click at [58, 144] on div "[PERSON_NAME] Class of [DATE] - [DATE] [GEOGRAPHIC_DATA] - [GEOGRAPHIC_DATA] [P…" at bounding box center [191, 103] width 383 height 207
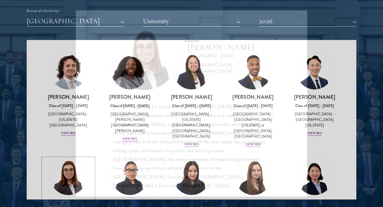
scroll to position [430, 0]
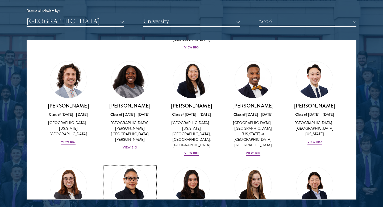
click at [126, 165] on img at bounding box center [130, 185] width 40 height 40
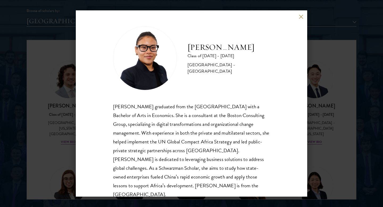
click at [65, 165] on div "[PERSON_NAME] Class of [DATE] - [DATE] [GEOGRAPHIC_DATA] - [GEOGRAPHIC_DATA] [P…" at bounding box center [191, 103] width 383 height 207
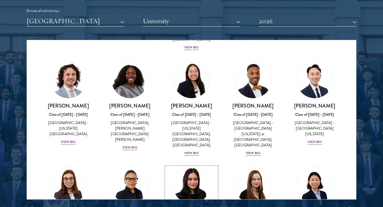
click at [189, 167] on link "[PERSON_NAME] Class of [DATE] - [DATE] [GEOGRAPHIC_DATA] - [GEOGRAPHIC_DATA] Vi…" at bounding box center [191, 206] width 51 height 78
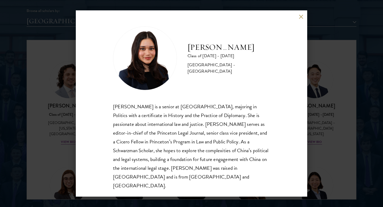
click at [44, 160] on div "[PERSON_NAME] Class of [DATE] - [DATE] [GEOGRAPHIC_DATA] - [GEOGRAPHIC_DATA] [P…" at bounding box center [191, 103] width 383 height 207
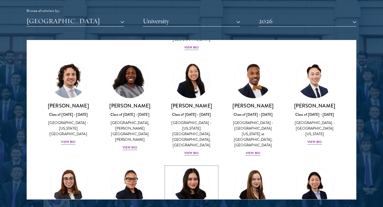
drag, startPoint x: 206, startPoint y: 167, endPoint x: 246, endPoint y: 155, distance: 41.8
click at [246, 165] on img at bounding box center [253, 185] width 40 height 40
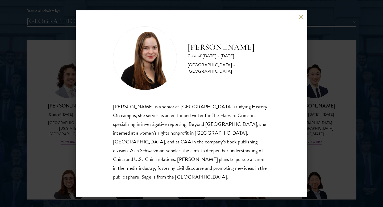
click at [338, 161] on div "[PERSON_NAME] Class of [DATE] - [DATE] [GEOGRAPHIC_DATA] - [GEOGRAPHIC_DATA] [P…" at bounding box center [191, 103] width 383 height 207
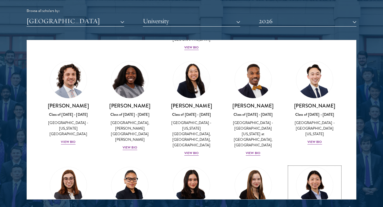
click at [310, 207] on h3 "[PERSON_NAME]" at bounding box center [314, 211] width 51 height 7
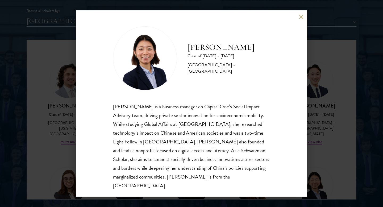
click at [325, 152] on div "[PERSON_NAME] Class of [DATE] - [DATE] [GEOGRAPHIC_DATA] - [GEOGRAPHIC_DATA] [P…" at bounding box center [191, 103] width 383 height 207
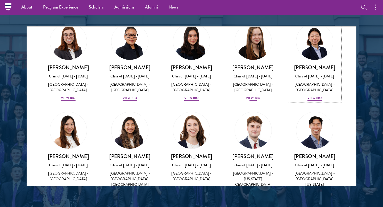
scroll to position [567, 0]
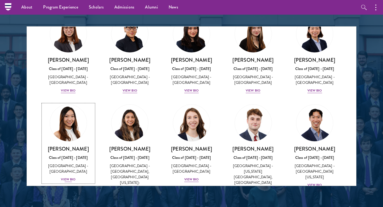
click at [77, 104] on link "[PERSON_NAME] Class of [DATE] - [DATE] [GEOGRAPHIC_DATA] - [GEOGRAPHIC_DATA] Vi…" at bounding box center [68, 143] width 51 height 78
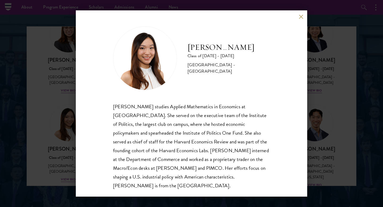
scroll to position [1, 0]
click at [59, 116] on div "[PERSON_NAME] Class of [DATE] - [DATE] [GEOGRAPHIC_DATA] - [GEOGRAPHIC_DATA] [P…" at bounding box center [191, 103] width 383 height 207
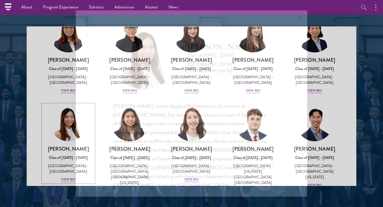
scroll to position [559, 0]
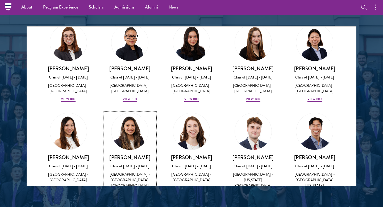
click at [120, 113] on link "[PERSON_NAME] Class of [DATE] - [DATE] [GEOGRAPHIC_DATA] - [GEOGRAPHIC_DATA], […" at bounding box center [130, 160] width 51 height 95
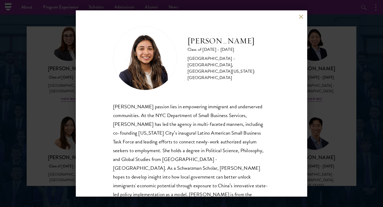
click at [73, 134] on div "[PERSON_NAME] Class of [DATE] - [DATE] [GEOGRAPHIC_DATA] - [GEOGRAPHIC_DATA], […" at bounding box center [191, 103] width 383 height 207
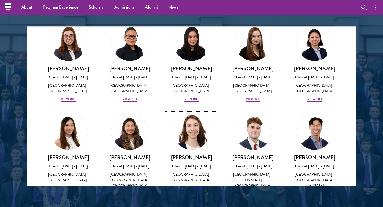
click at [182, 154] on div "[PERSON_NAME] Class of [DATE] - [DATE] [GEOGRAPHIC_DATA] - [GEOGRAPHIC_DATA] Vi…" at bounding box center [191, 172] width 51 height 37
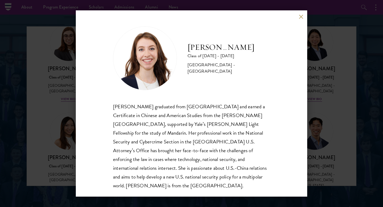
click at [59, 126] on div "[PERSON_NAME] Class of [DATE] - [DATE] [GEOGRAPHIC_DATA] - [GEOGRAPHIC_DATA] [P…" at bounding box center [191, 103] width 383 height 207
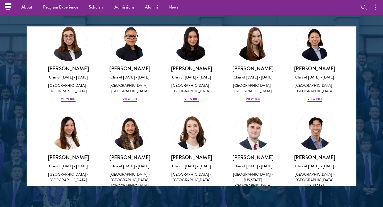
scroll to position [559, 0]
click at [242, 113] on link "[PERSON_NAME] Class of [DATE] - [DATE] [GEOGRAPHIC_DATA] - [US_STATE][GEOGRAPHI…" at bounding box center [253, 157] width 51 height 89
